Goal: Navigation & Orientation: Find specific page/section

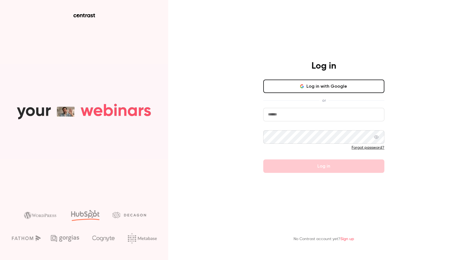
type input "**********"
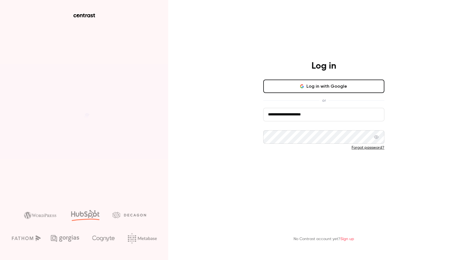
click at [364, 163] on button "Log in" at bounding box center [323, 165] width 121 height 13
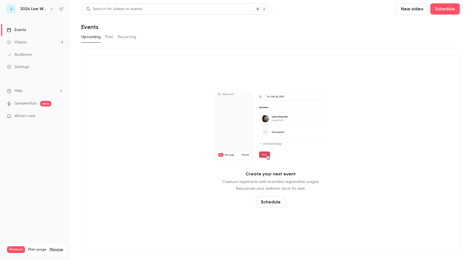
click at [44, 10] on h6 "2024 Live Webinars" at bounding box center [33, 9] width 27 height 6
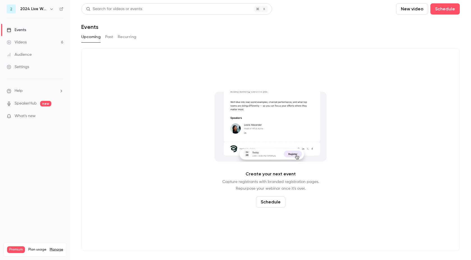
click at [49, 9] on icon "button" at bounding box center [51, 9] width 4 height 4
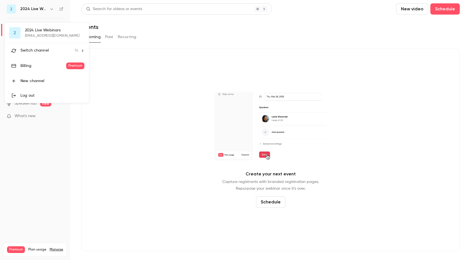
click at [86, 50] on li "Switch channel 14" at bounding box center [47, 50] width 84 height 15
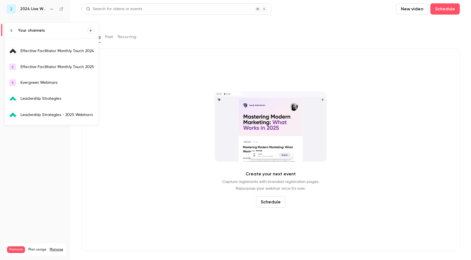
scroll to position [45, 0]
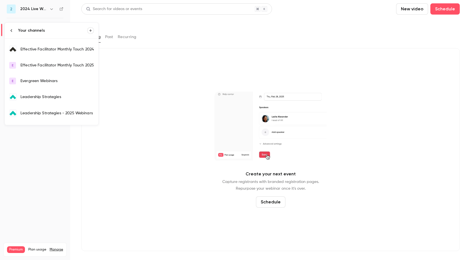
click at [81, 110] on div "Leadership Strategies - 2025 Webinars" at bounding box center [56, 113] width 73 height 6
